Goal: Transaction & Acquisition: Purchase product/service

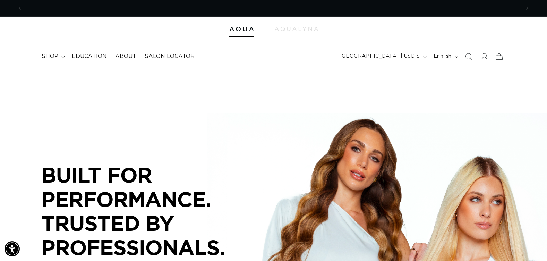
scroll to position [0, 497]
click at [469, 56] on icon "Search" at bounding box center [467, 56] width 7 height 7
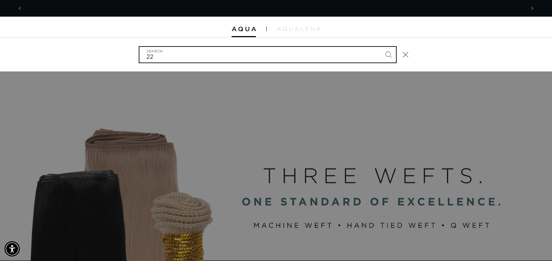
scroll to position [0, 0]
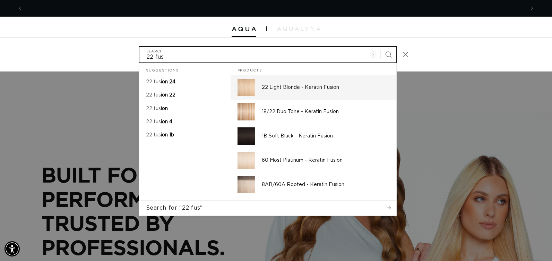
type input "22 fus"
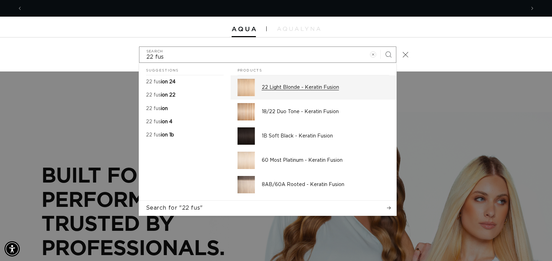
scroll to position [0, 503]
click at [329, 89] on p "22 Light Blonde - Keratin Fusion" at bounding box center [326, 87] width 128 height 6
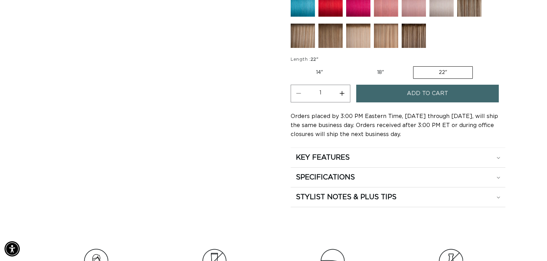
click at [320, 72] on label "14" Variant sold out or unavailable" at bounding box center [319, 73] width 58 height 12
click at [293, 65] on input "14" Variant sold out or unavailable" at bounding box center [292, 65] width 0 height 0
radio input "true"
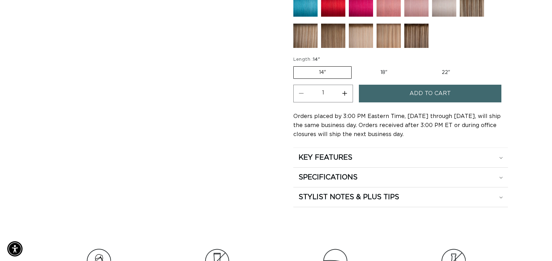
scroll to position [0, 995]
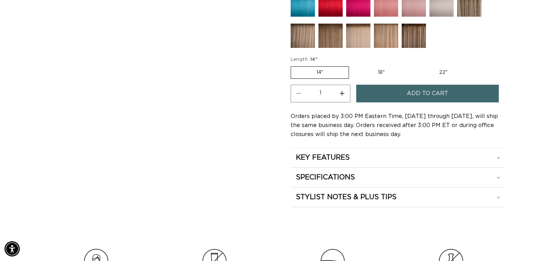
click at [423, 93] on span "Add to cart" at bounding box center [427, 94] width 41 height 18
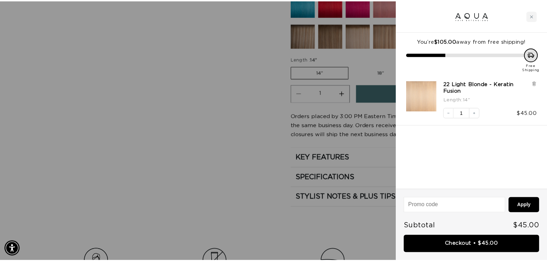
scroll to position [0, 0]
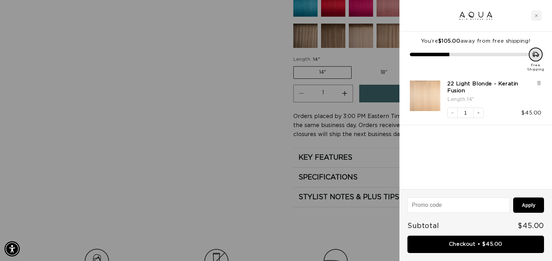
click at [238, 129] on div at bounding box center [276, 130] width 552 height 261
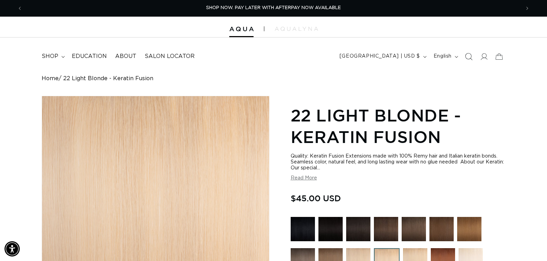
click at [468, 55] on icon "Search" at bounding box center [467, 56] width 7 height 7
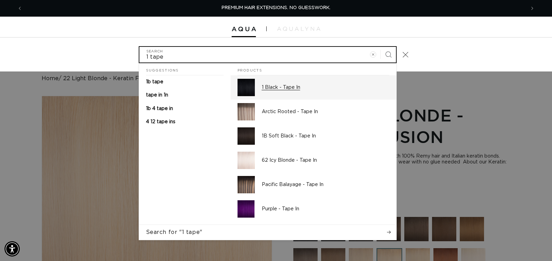
type input "1 tape"
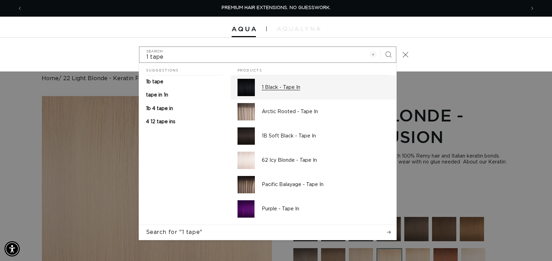
click at [336, 84] on p "1 Black - Tape In" at bounding box center [326, 87] width 128 height 6
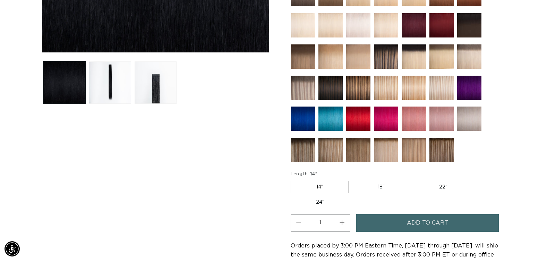
scroll to position [312, 0]
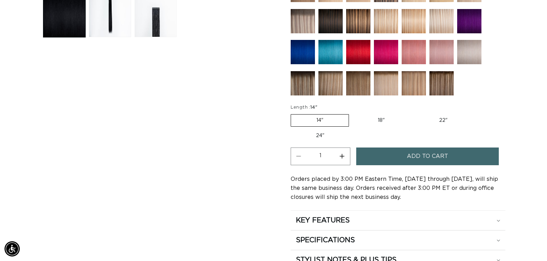
click at [317, 136] on label "24" Variant sold out or unavailable" at bounding box center [319, 136] width 59 height 12
click at [476, 113] on input "24" Variant sold out or unavailable" at bounding box center [476, 113] width 0 height 0
radio input "true"
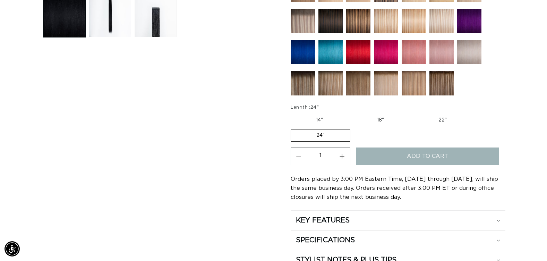
scroll to position [0, 995]
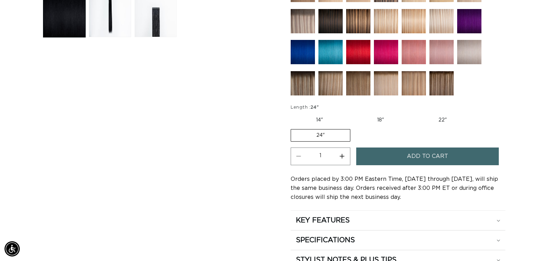
click at [344, 157] on button "Increase quantity for 1 Black - Tape In" at bounding box center [342, 156] width 16 height 18
type input "3"
click at [383, 158] on button "Add to cart" at bounding box center [427, 156] width 142 height 18
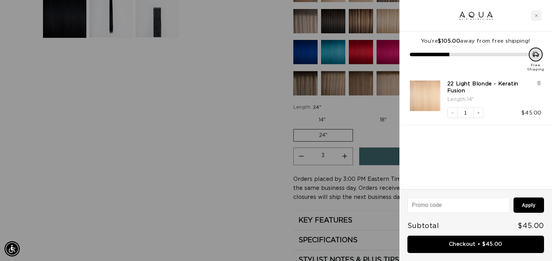
scroll to position [0, 503]
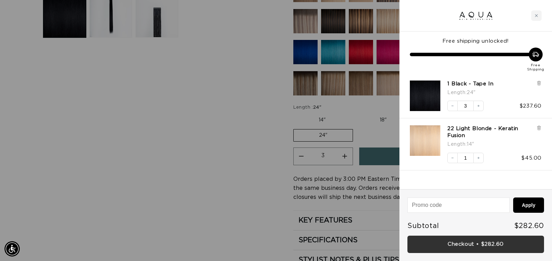
click at [437, 241] on link "Checkout • $282.60" at bounding box center [475, 244] width 137 height 18
